Goal: Task Accomplishment & Management: Complete application form

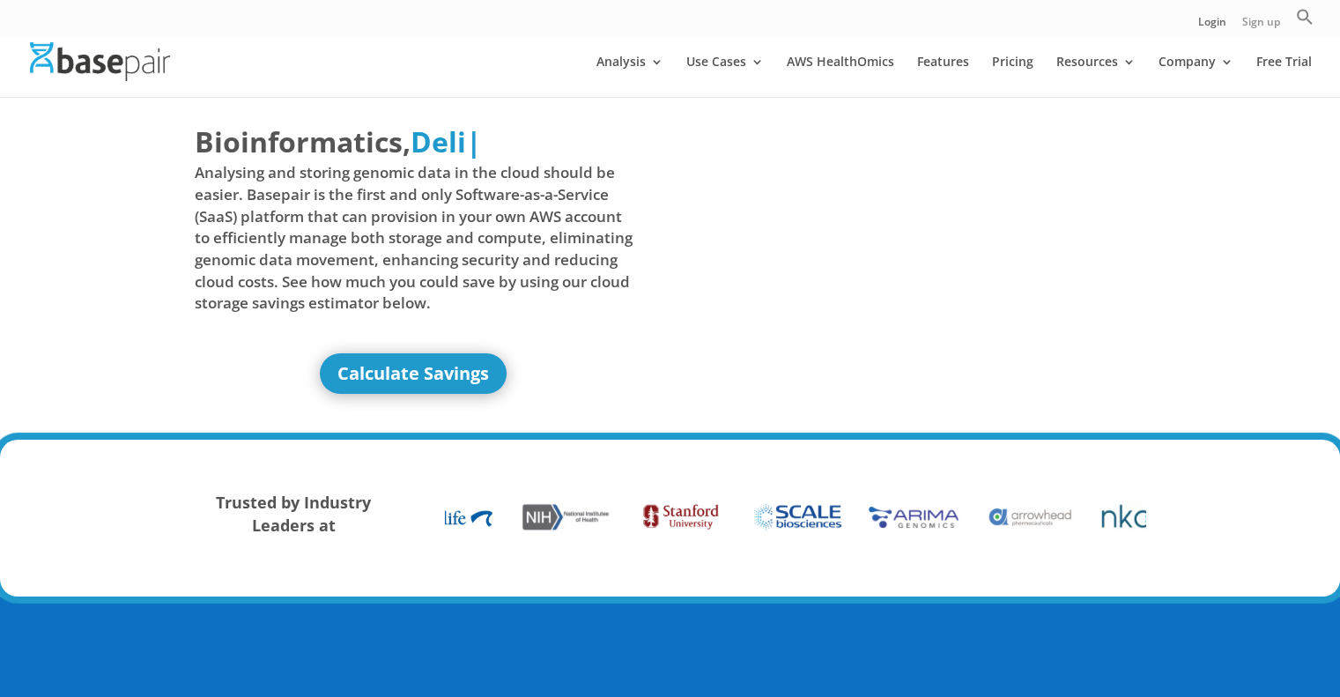
click at [1269, 17] on link "Sign up" at bounding box center [1261, 26] width 38 height 19
click at [1209, 19] on link "Login" at bounding box center [1212, 26] width 28 height 19
